Goal: Navigation & Orientation: Find specific page/section

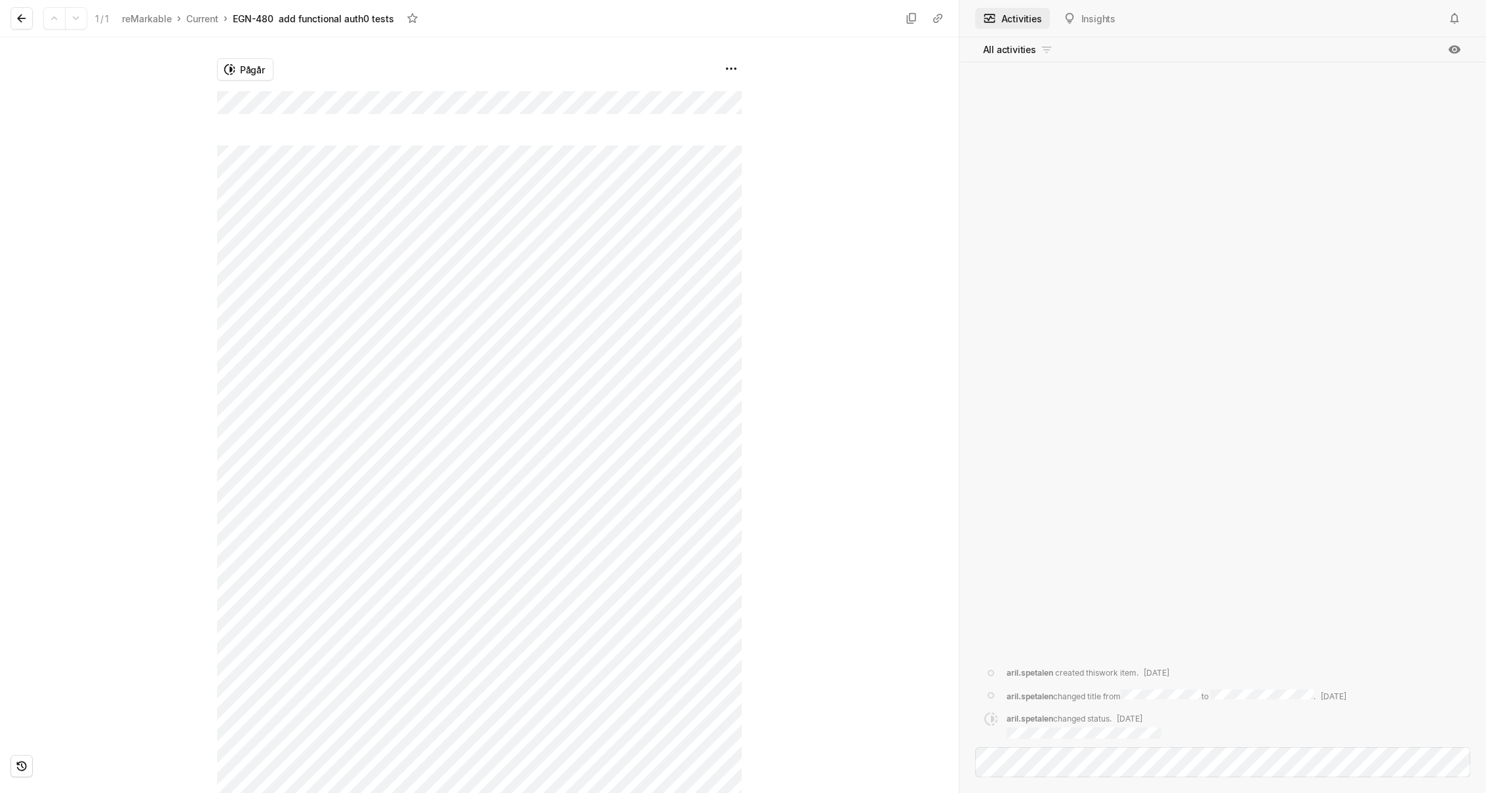
click at [20, 16] on icon at bounding box center [21, 18] width 9 height 9
click at [18, 21] on icon at bounding box center [21, 18] width 13 height 13
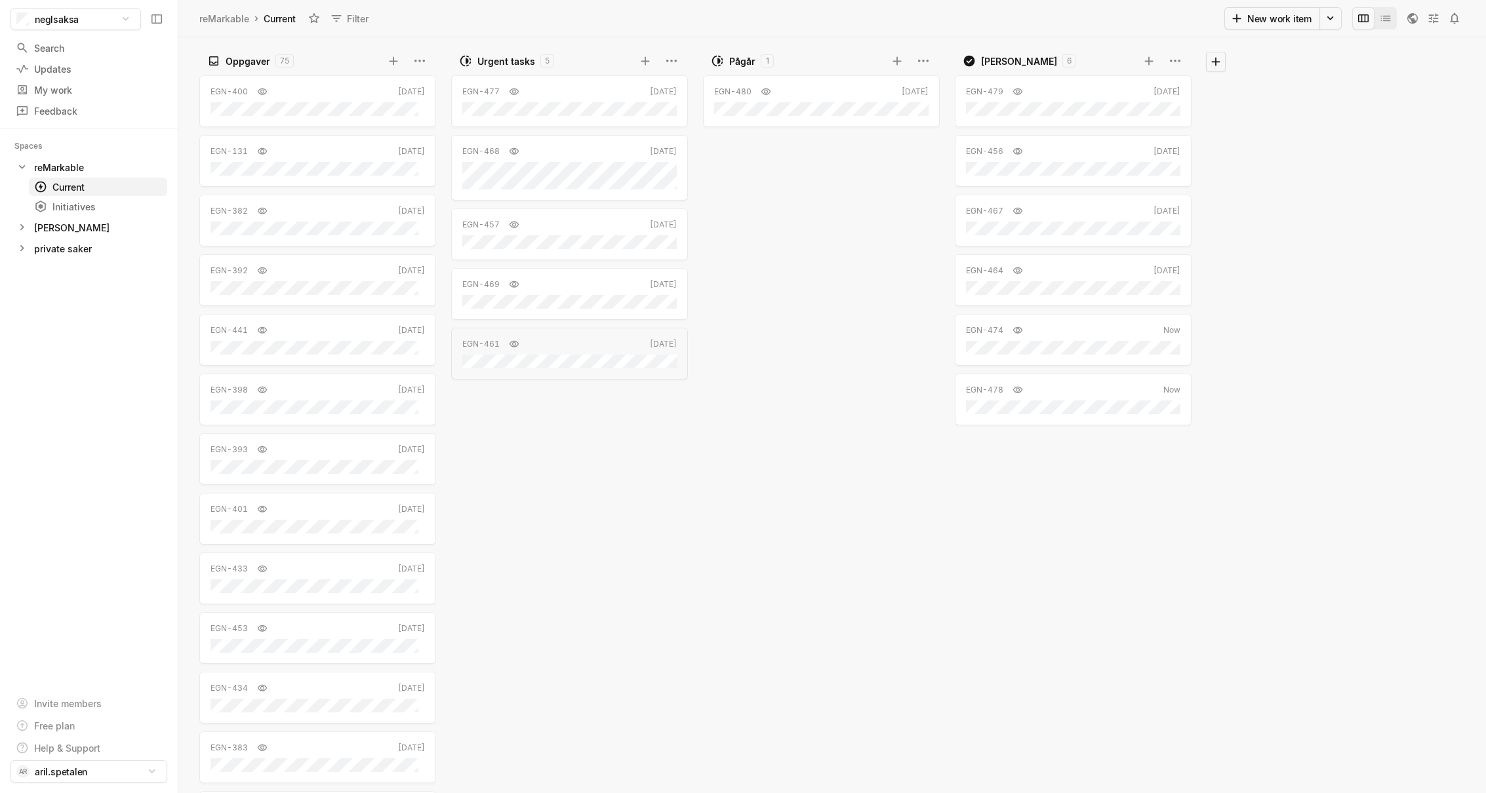
drag, startPoint x: 567, startPoint y: 549, endPoint x: 569, endPoint y: 540, distance: 9.4
click at [567, 550] on div "EGN-477 [DATE] EGN-468 [DATE] EGN-457 [DATE] EGN-469 [DATE] EGN-461 [DATE]" at bounding box center [572, 432] width 243 height 722
click at [590, 506] on div "EGN-477 [DATE] EGN-468 [DATE] EGN-457 [DATE] EGN-469 [DATE] EGN-461 [DATE]" at bounding box center [572, 432] width 243 height 722
click at [1174, 64] on html "neglsaksa Search / Updates g then u My work = Feedback g then f Spaces reMarkab…" at bounding box center [743, 396] width 1486 height 793
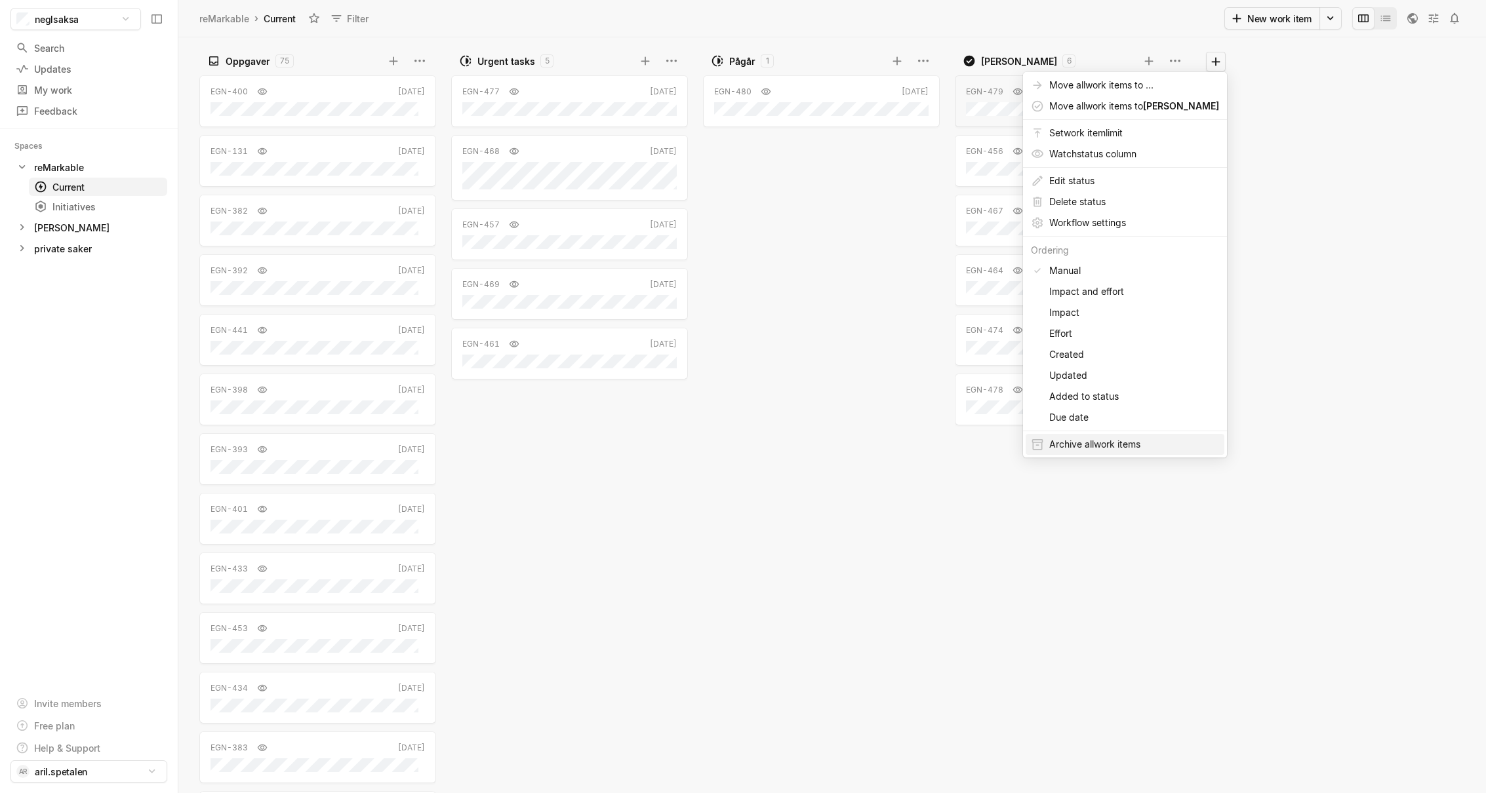
click at [1107, 443] on span "Archive all work item s" at bounding box center [1134, 444] width 170 height 21
click at [795, 605] on div "EGN-480 [DATE]" at bounding box center [824, 432] width 243 height 722
click at [544, 551] on div "EGN-477 [DATE] EGN-468 [DATE] EGN-457 [DATE] EGN-469 [DATE] EGN-461 [DATE]" at bounding box center [572, 432] width 243 height 722
drag, startPoint x: 513, startPoint y: 572, endPoint x: 624, endPoint y: 332, distance: 264.3
click at [515, 568] on div "EGN-477 [DATE] EGN-468 [DATE] EGN-457 [DATE] EGN-469 [DATE] EGN-461 [DATE]" at bounding box center [572, 432] width 243 height 722
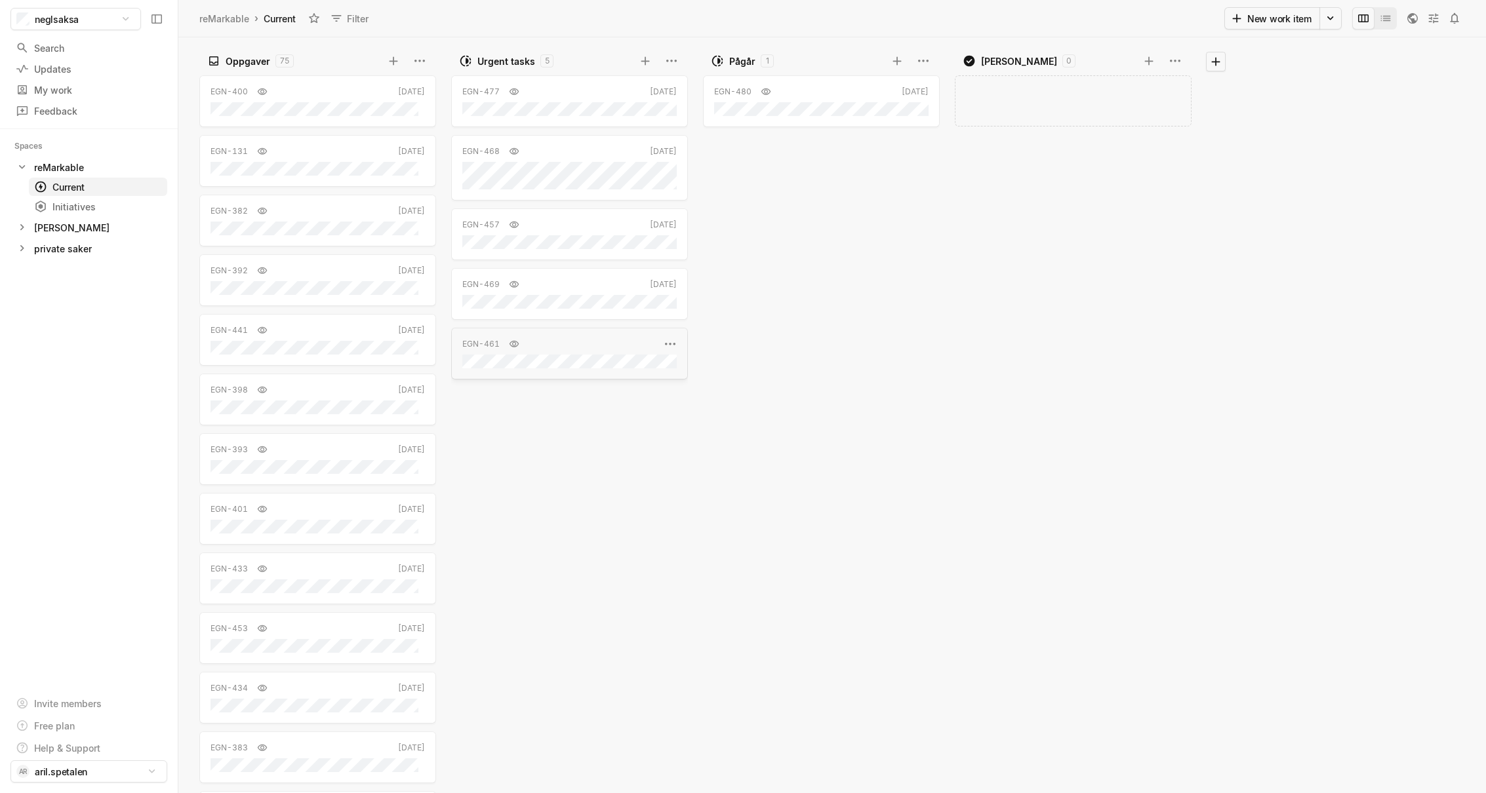
click at [524, 372] on div "EGN-461 [DATE]" at bounding box center [569, 354] width 237 height 52
drag, startPoint x: 897, startPoint y: 64, endPoint x: 898, endPoint y: 70, distance: 6.7
click at [897, 64] on icon at bounding box center [896, 60] width 9 height 9
